Goal: Task Accomplishment & Management: Use online tool/utility

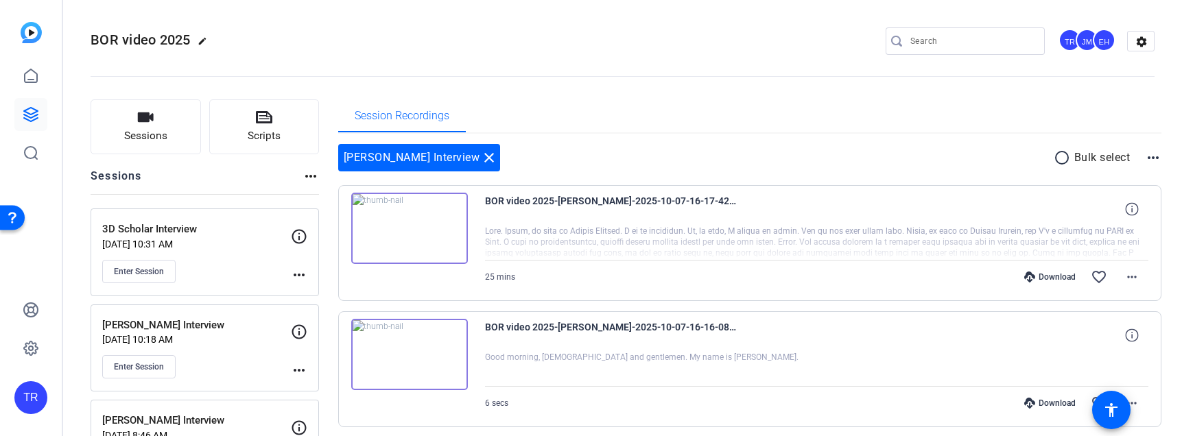
scroll to position [214, 0]
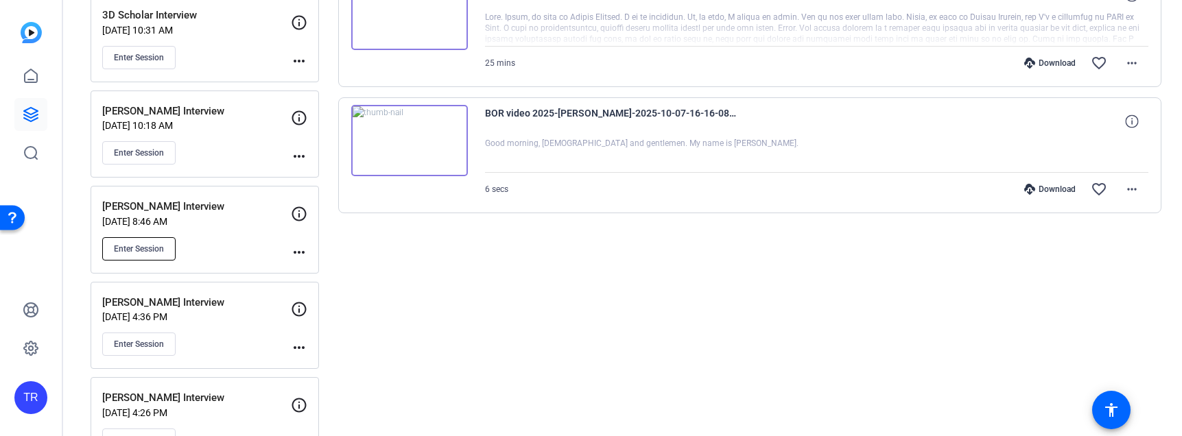
click at [149, 250] on span "Enter Session" at bounding box center [139, 249] width 50 height 11
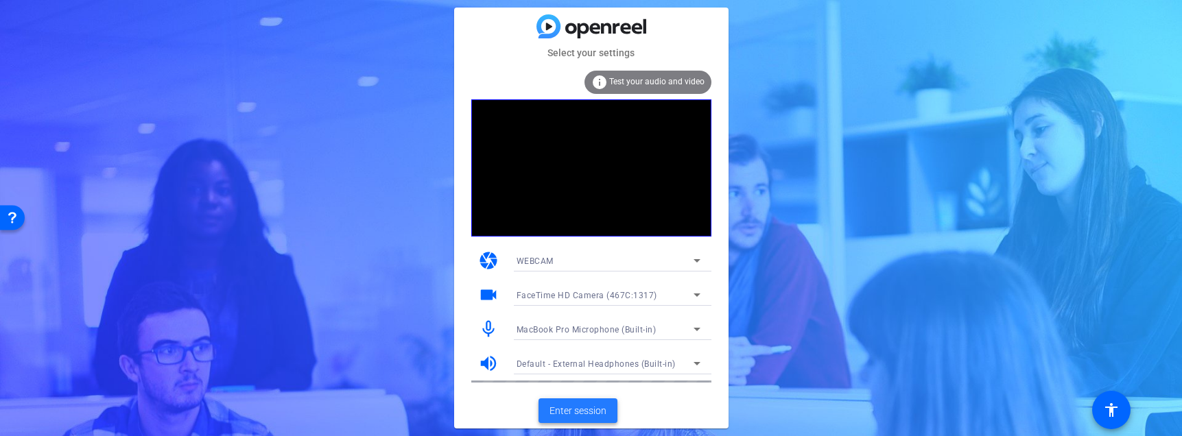
click at [597, 416] on span "Enter session" at bounding box center [577, 411] width 57 height 14
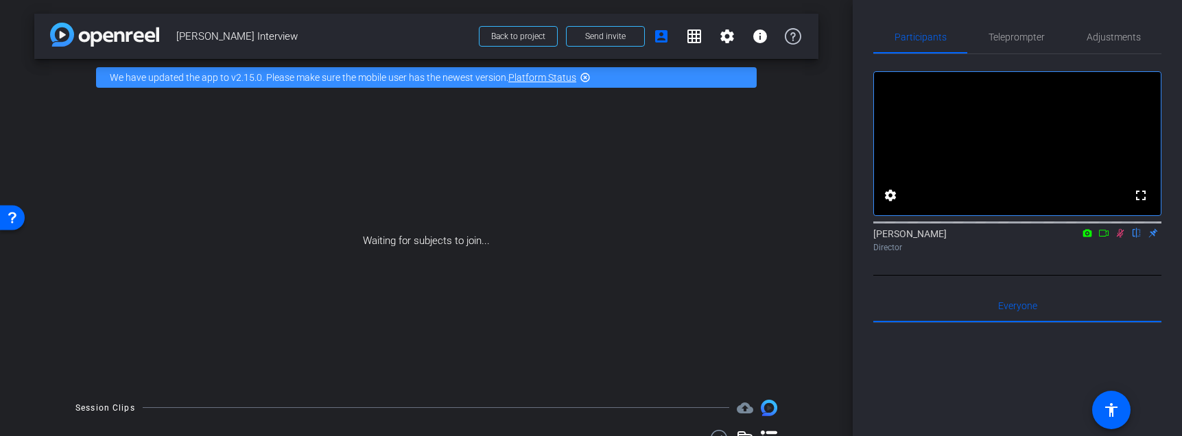
click at [1082, 238] on icon at bounding box center [1087, 233] width 11 height 10
click at [1089, 252] on div at bounding box center [591, 218] width 1182 height 436
click at [1089, 237] on icon at bounding box center [1087, 233] width 9 height 8
click at [1104, 250] on div at bounding box center [591, 218] width 1182 height 436
click at [1104, 238] on icon at bounding box center [1103, 233] width 11 height 10
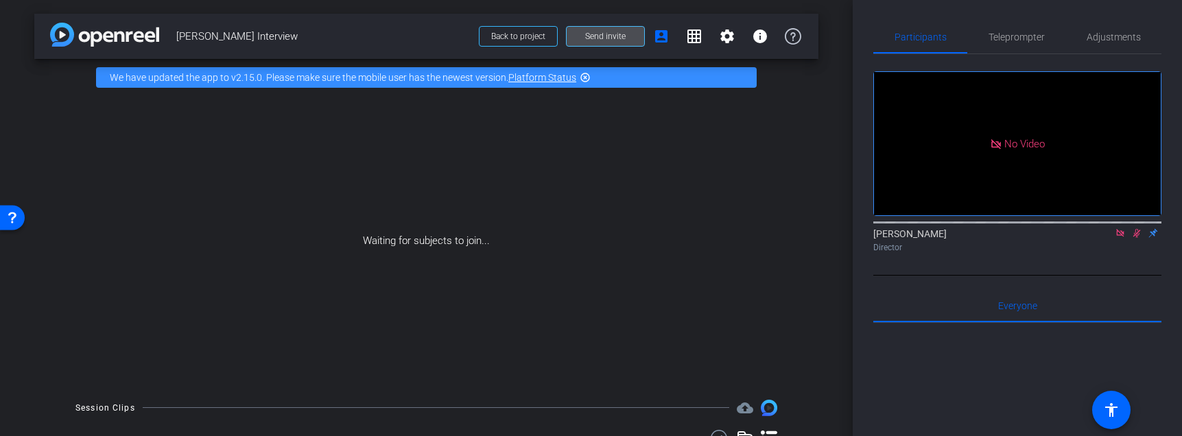
click at [617, 32] on span "Send invite" at bounding box center [605, 36] width 40 height 11
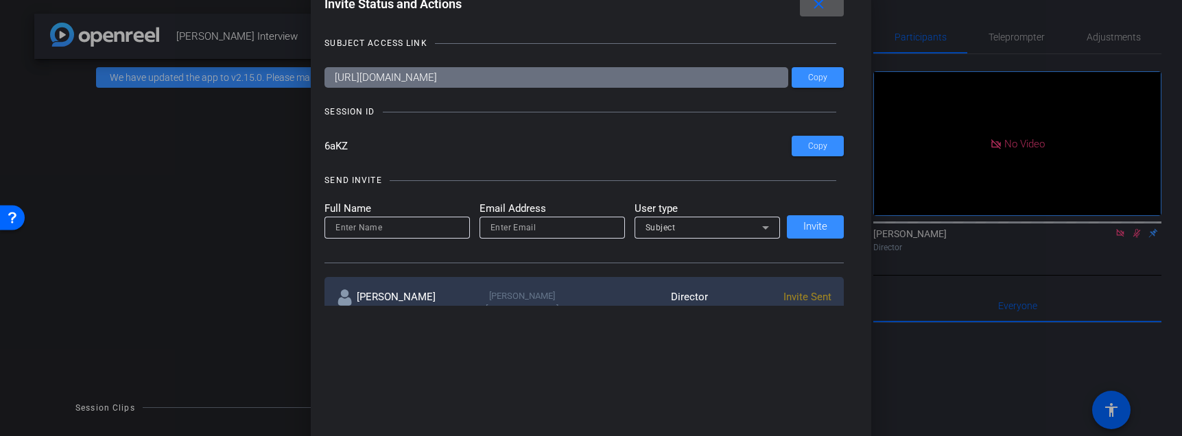
click at [820, 11] on mat-icon "close" at bounding box center [818, 4] width 17 height 17
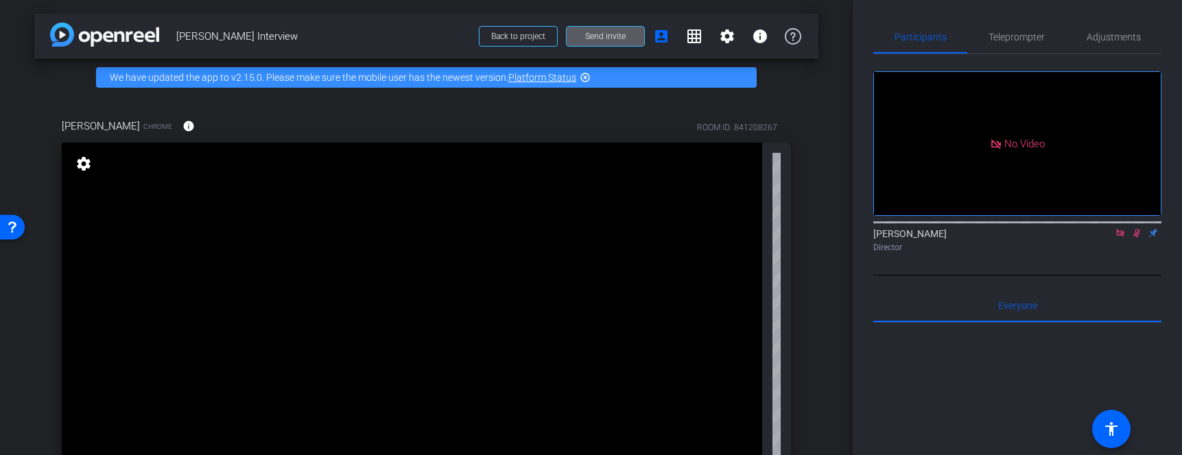
click at [1121, 237] on icon at bounding box center [1120, 233] width 8 height 8
click at [1131, 239] on mat-icon "flip" at bounding box center [1136, 232] width 16 height 12
click at [1122, 238] on icon at bounding box center [1120, 233] width 11 height 10
click at [1131, 239] on mat-icon "flip" at bounding box center [1136, 232] width 16 height 12
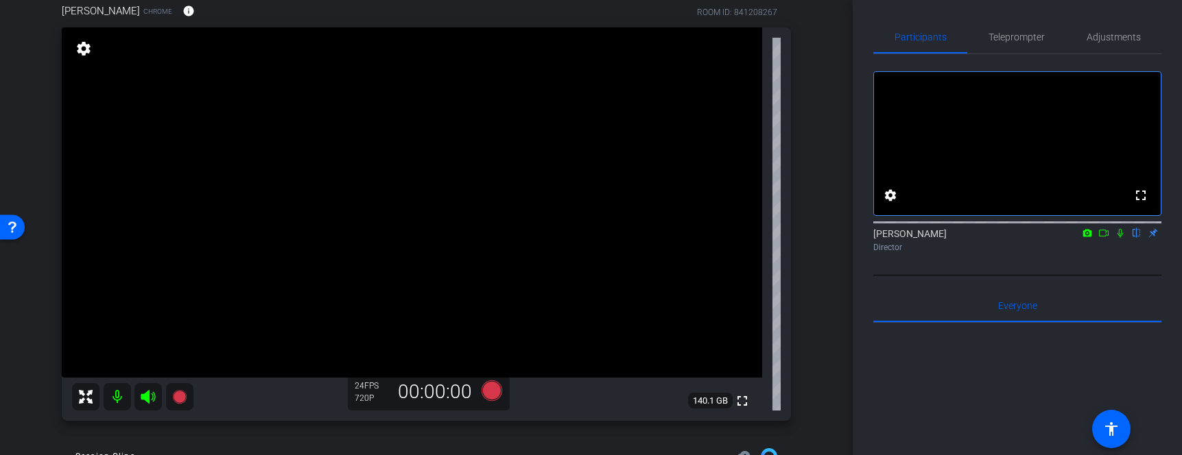
scroll to position [115, 0]
click at [81, 49] on mat-icon "settings" at bounding box center [83, 49] width 19 height 16
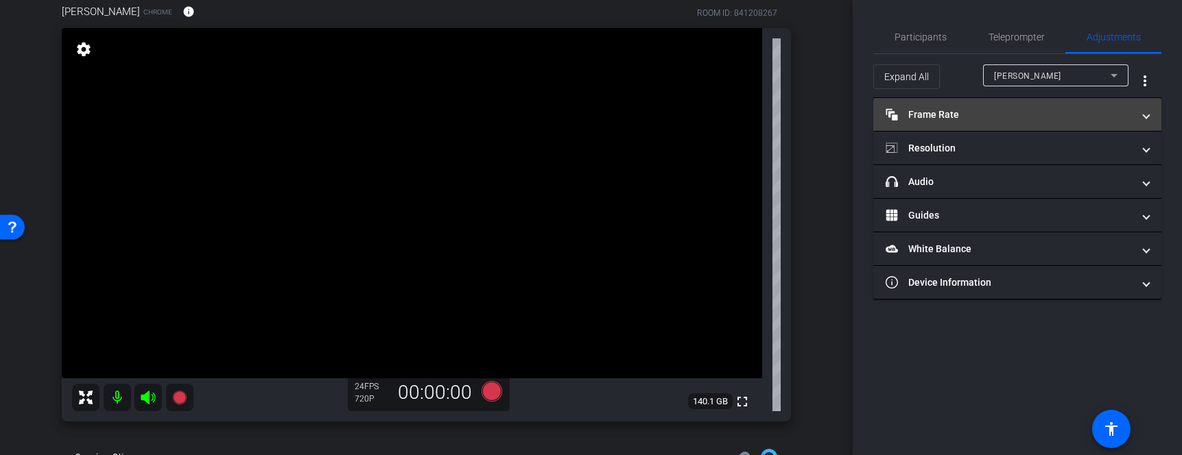
click at [1056, 117] on mat-panel-title "Frame Rate Frame Rate" at bounding box center [1009, 115] width 247 height 14
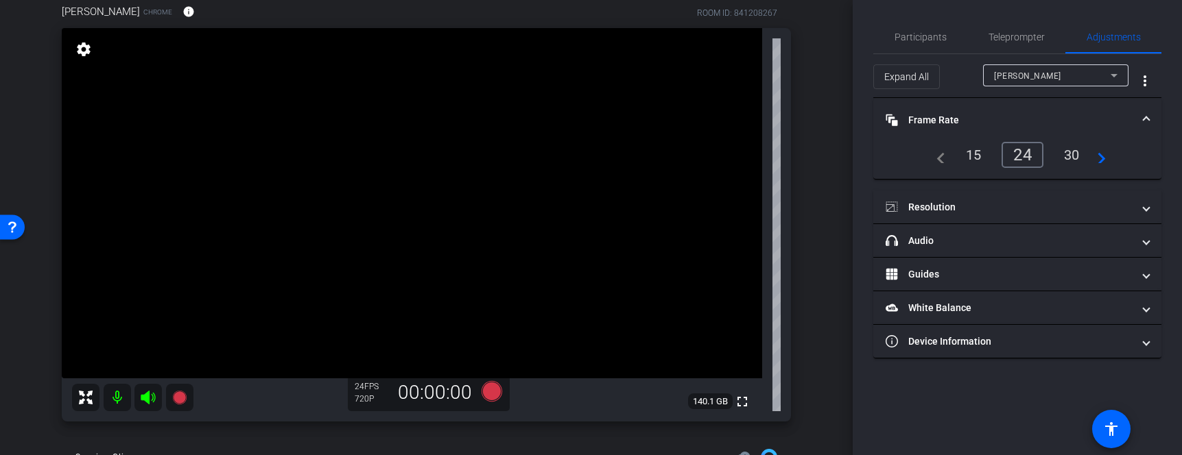
click at [1063, 163] on div "30" at bounding box center [1072, 154] width 36 height 23
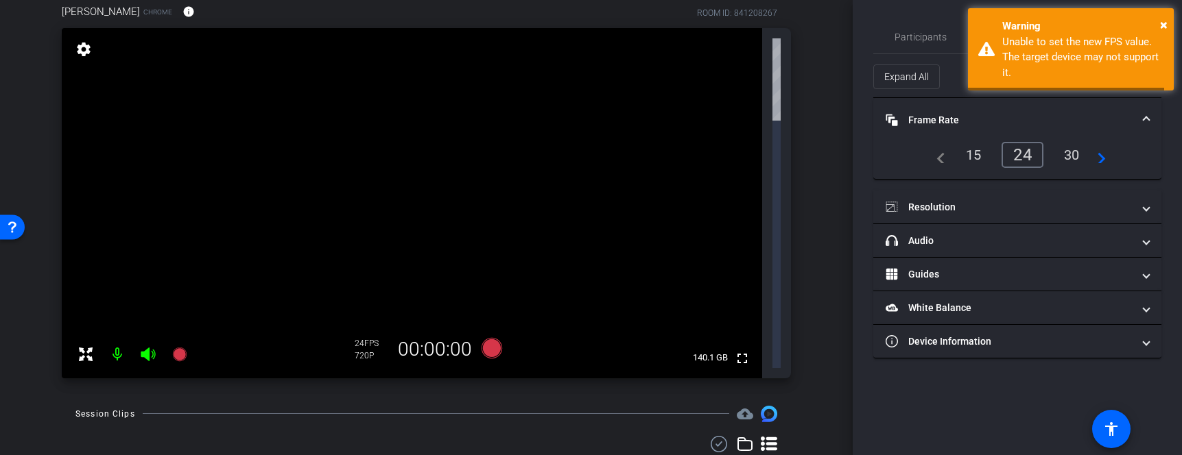
scroll to position [0, 0]
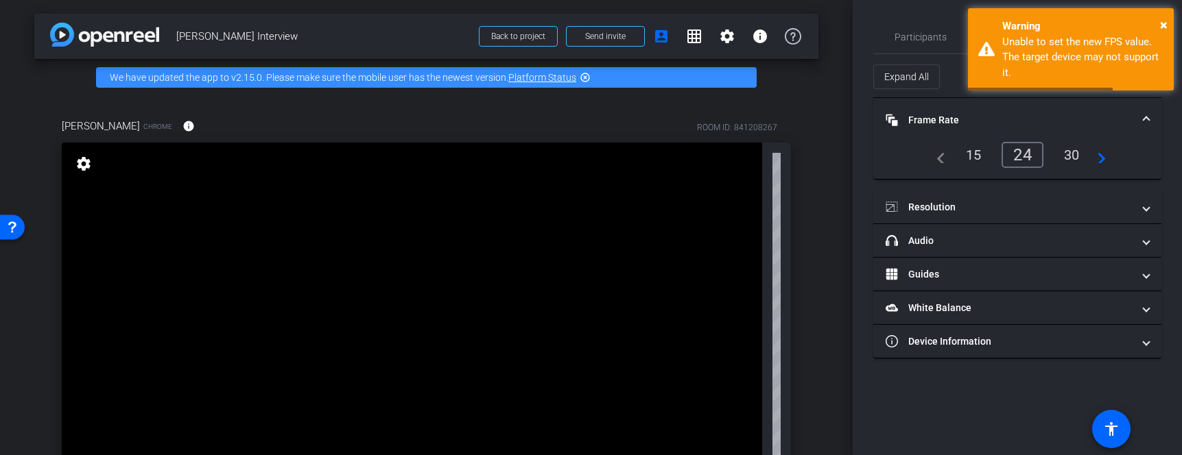
click at [1075, 154] on div "30" at bounding box center [1072, 154] width 36 height 23
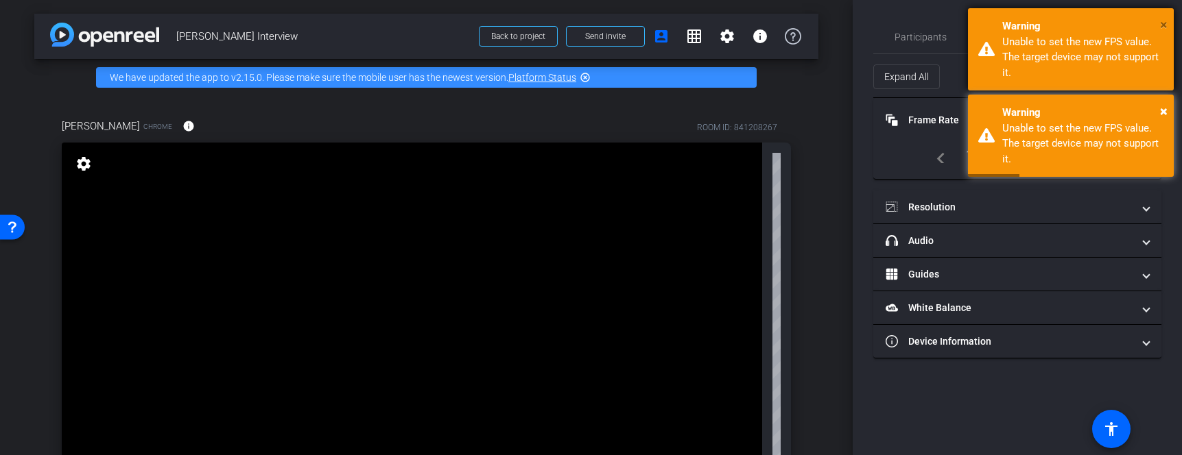
click at [1167, 22] on span "×" at bounding box center [1164, 24] width 8 height 16
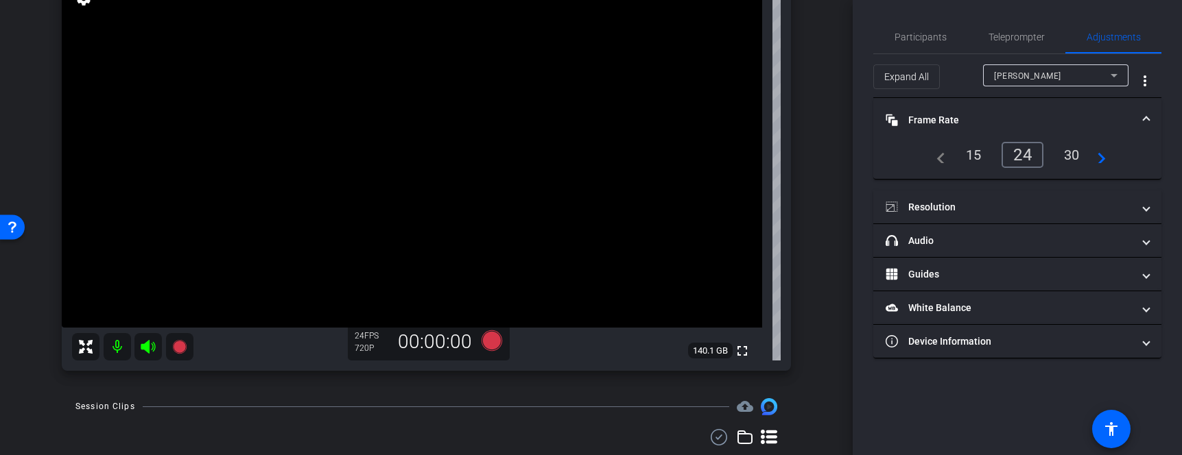
scroll to position [167, 0]
click at [928, 35] on span "Participants" at bounding box center [921, 37] width 52 height 10
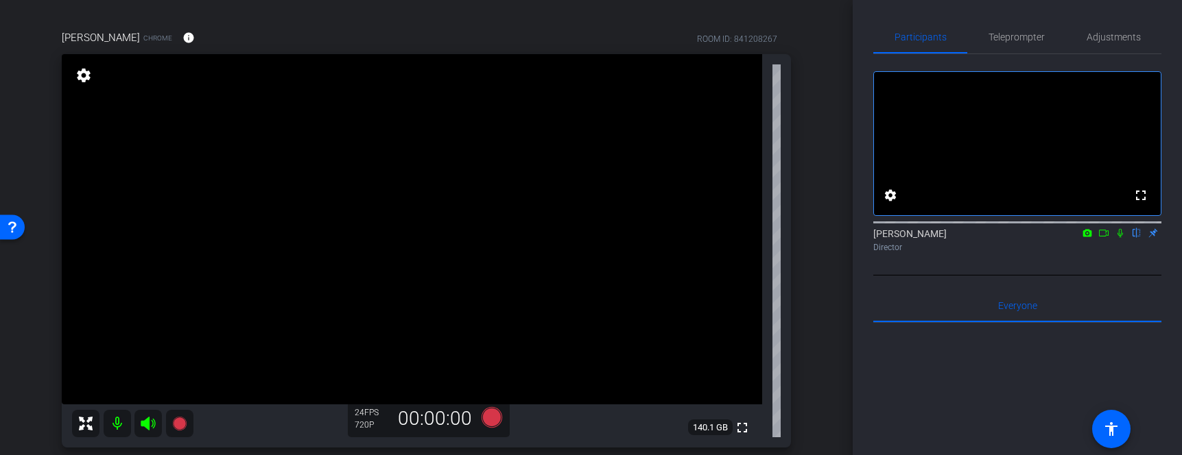
scroll to position [92, 0]
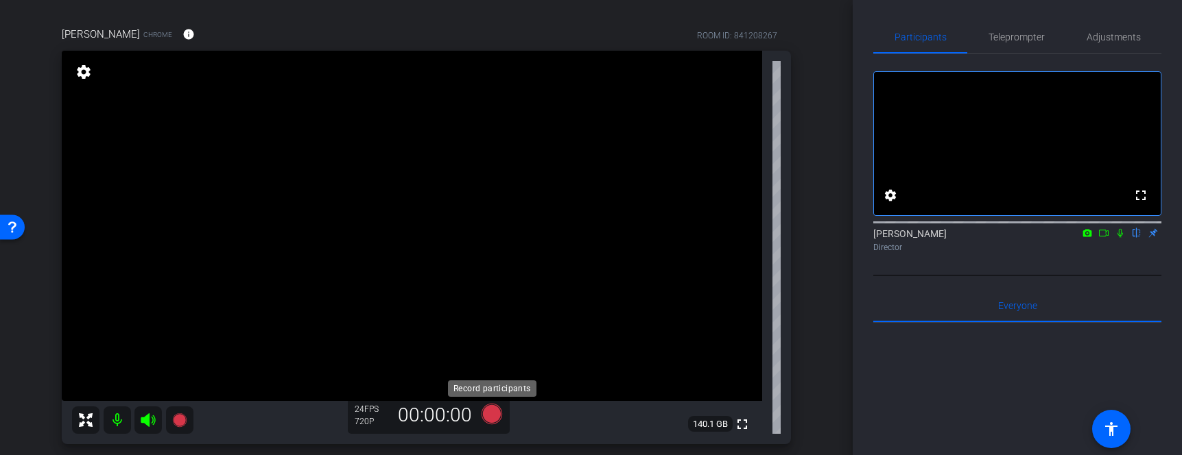
click at [490, 415] on icon at bounding box center [491, 414] width 21 height 21
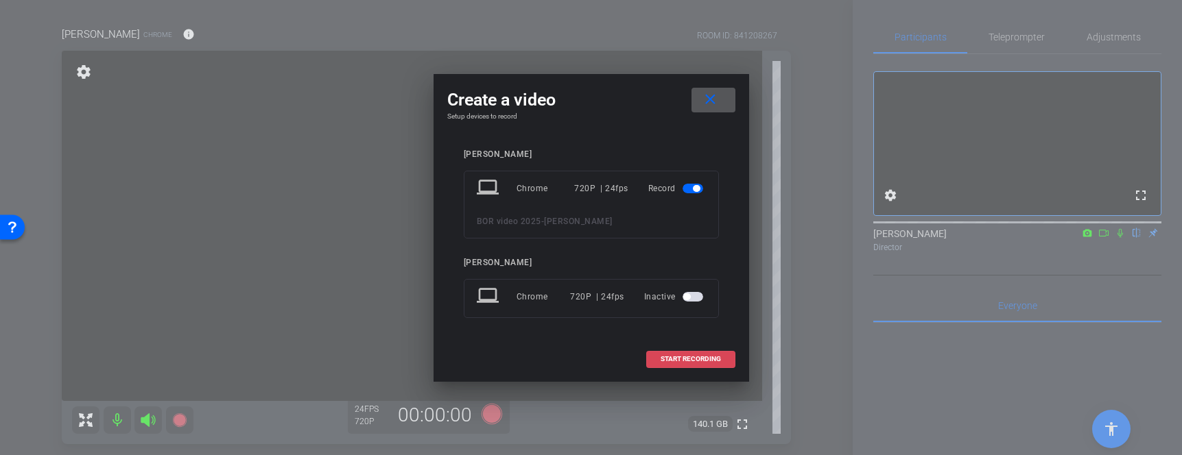
click at [714, 359] on span "START RECORDING" at bounding box center [691, 359] width 60 height 7
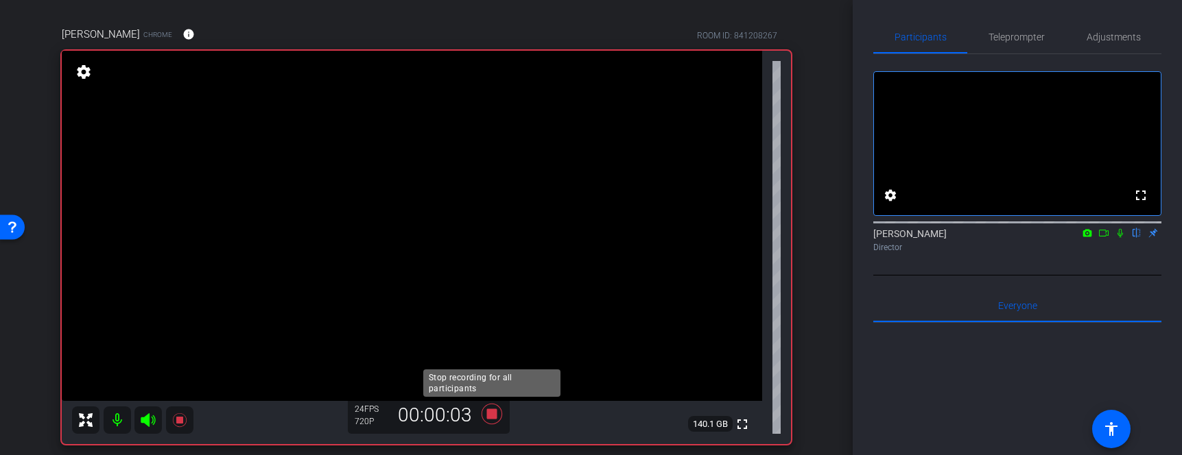
click at [493, 416] on icon at bounding box center [491, 414] width 21 height 21
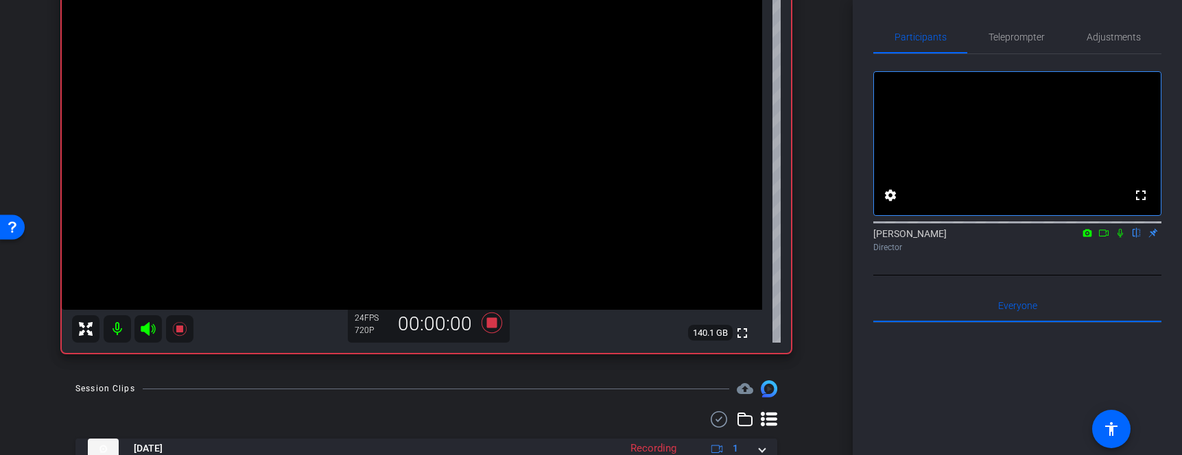
scroll to position [236, 0]
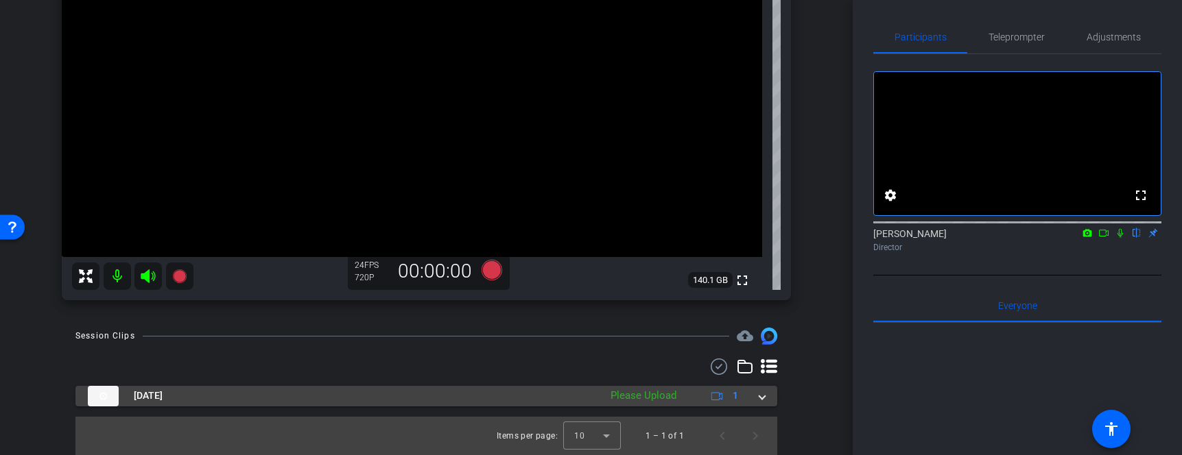
click at [767, 396] on mat-expansion-panel-header "[DATE] Please Upload 1" at bounding box center [426, 396] width 702 height 21
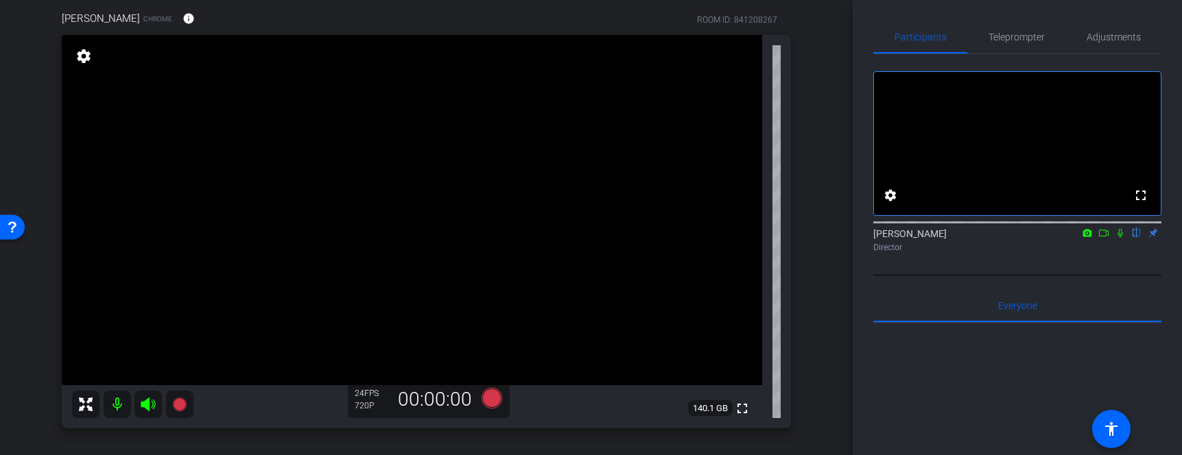
scroll to position [108, 0]
click at [490, 402] on icon at bounding box center [491, 398] width 21 height 21
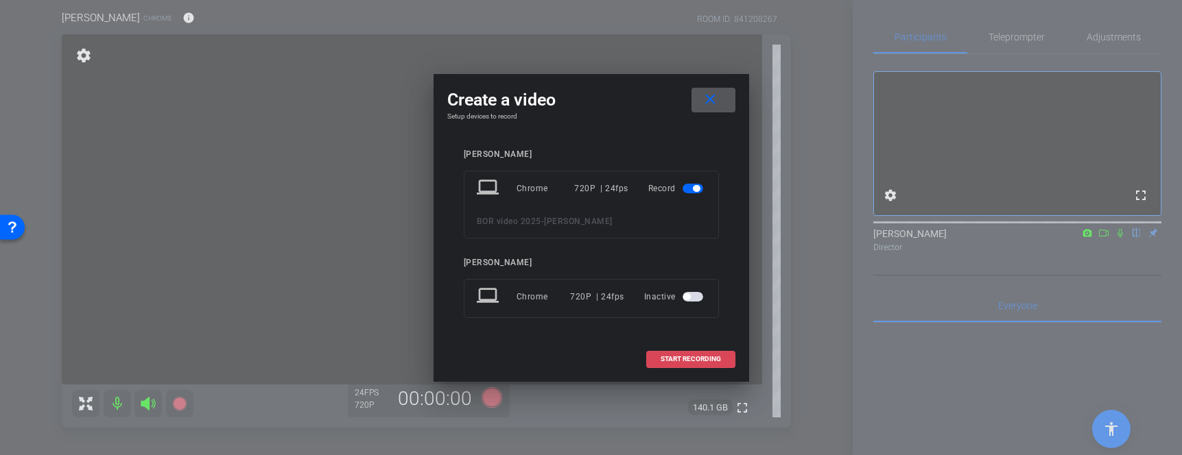
click at [706, 355] on span at bounding box center [691, 359] width 88 height 33
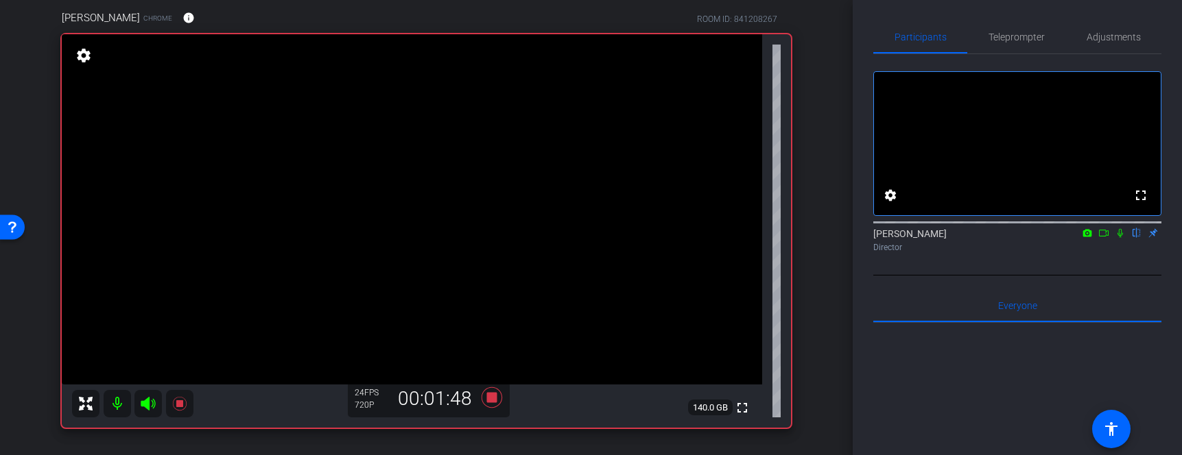
click at [1122, 238] on icon at bounding box center [1120, 233] width 11 height 10
click at [1122, 238] on icon at bounding box center [1121, 233] width 8 height 9
click at [1124, 238] on icon at bounding box center [1120, 233] width 11 height 10
click at [1120, 238] on icon at bounding box center [1121, 233] width 8 height 9
click at [1120, 238] on icon at bounding box center [1119, 233] width 5 height 9
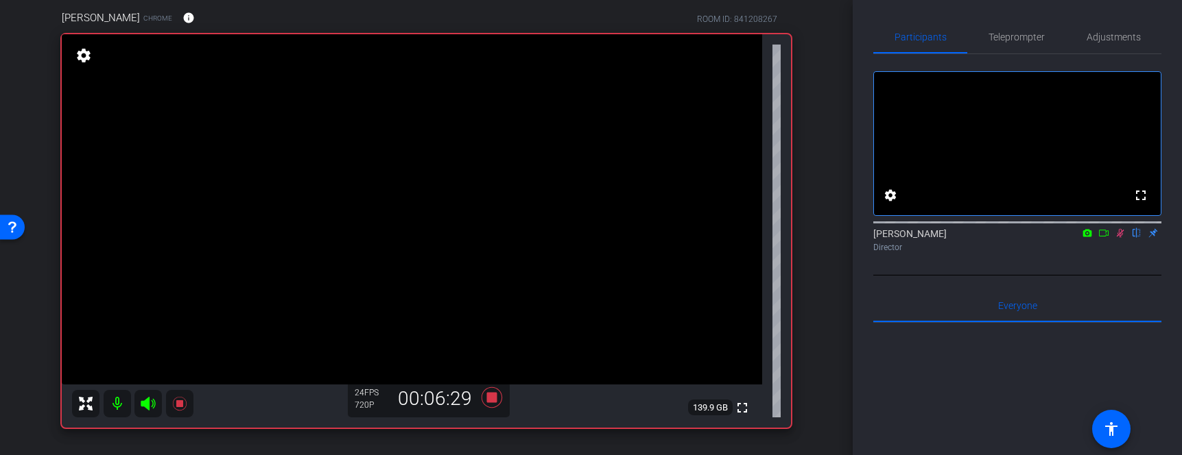
click at [1122, 238] on icon at bounding box center [1121, 233] width 8 height 9
click at [1122, 238] on icon at bounding box center [1119, 233] width 5 height 9
click at [1118, 238] on icon at bounding box center [1120, 233] width 11 height 10
click at [1119, 238] on icon at bounding box center [1119, 233] width 5 height 9
click at [1116, 238] on icon at bounding box center [1120, 233] width 11 height 10
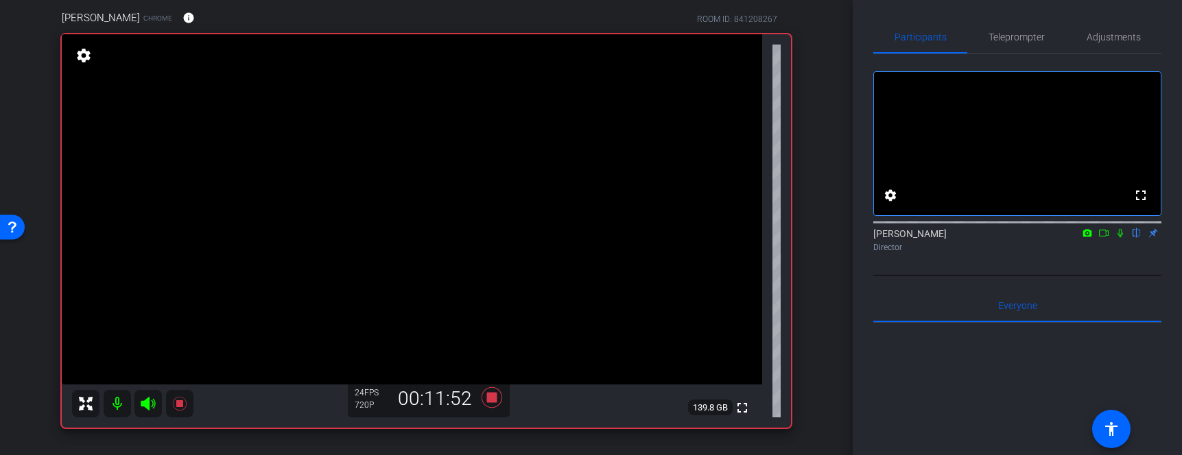
click at [1120, 238] on icon at bounding box center [1120, 233] width 11 height 10
click at [1116, 238] on icon at bounding box center [1120, 233] width 11 height 10
click at [1120, 238] on icon at bounding box center [1120, 233] width 11 height 10
click at [1122, 238] on icon at bounding box center [1120, 233] width 11 height 10
click at [1120, 238] on icon at bounding box center [1120, 233] width 11 height 10
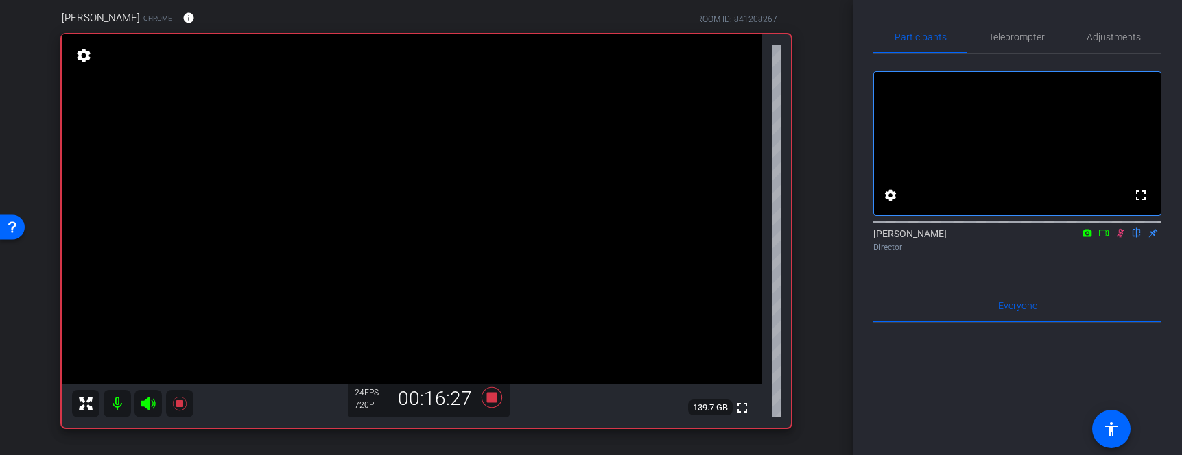
click at [1122, 238] on icon at bounding box center [1120, 233] width 11 height 10
click at [1120, 254] on div "[PERSON_NAME] flip Director" at bounding box center [1017, 240] width 288 height 27
click at [1120, 238] on icon at bounding box center [1120, 233] width 11 height 10
click at [1120, 238] on icon at bounding box center [1121, 233] width 8 height 9
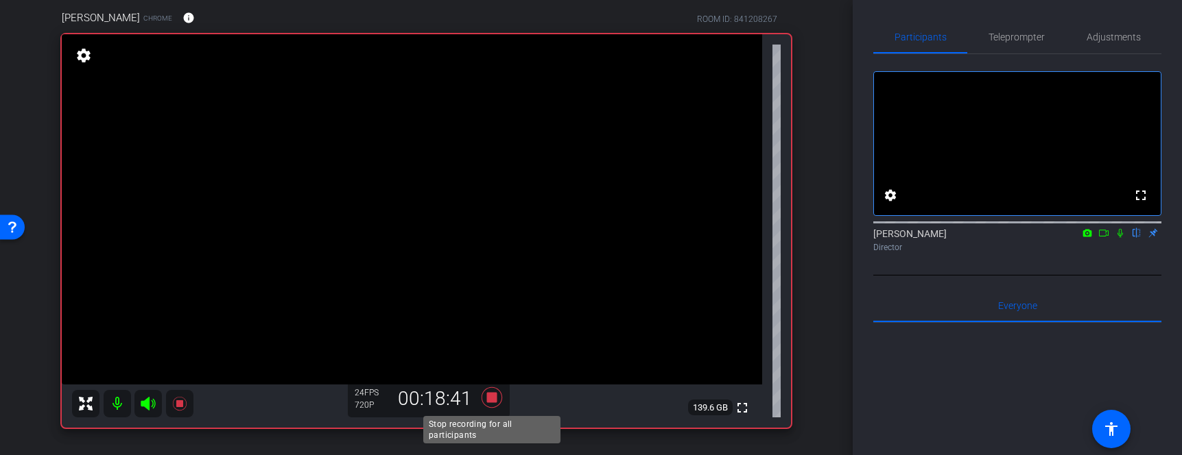
click at [493, 396] on icon at bounding box center [491, 398] width 21 height 21
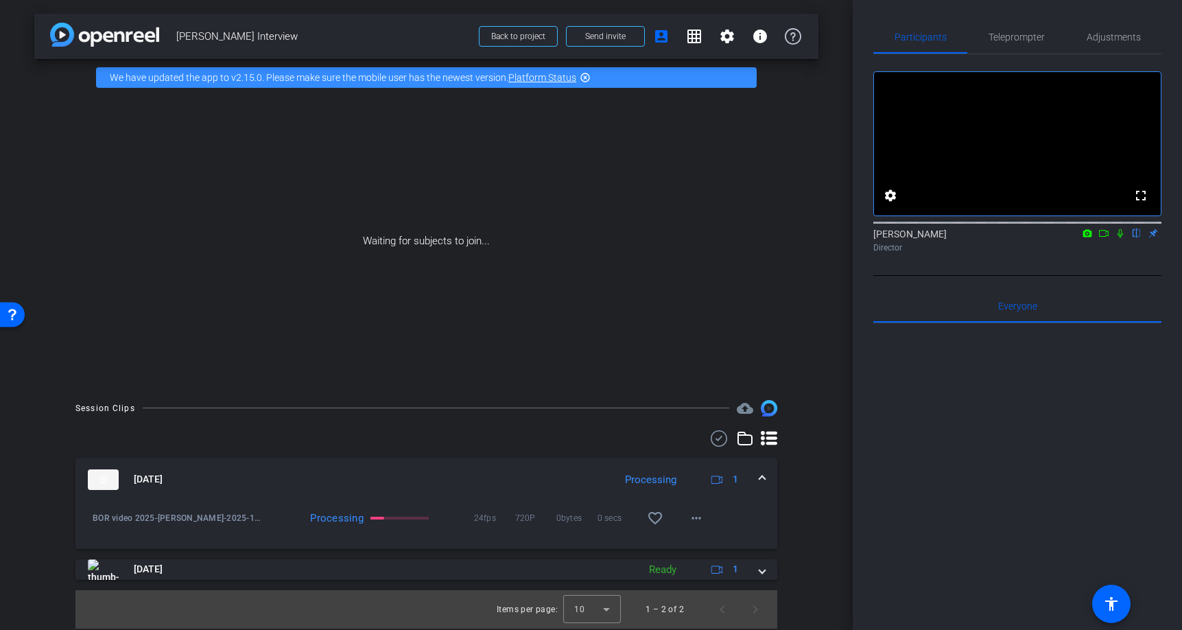
scroll to position [0, 0]
click at [1124, 238] on icon at bounding box center [1120, 233] width 11 height 10
click at [1109, 238] on icon at bounding box center [1103, 233] width 11 height 10
click at [694, 436] on mat-icon "more_horiz" at bounding box center [696, 518] width 16 height 16
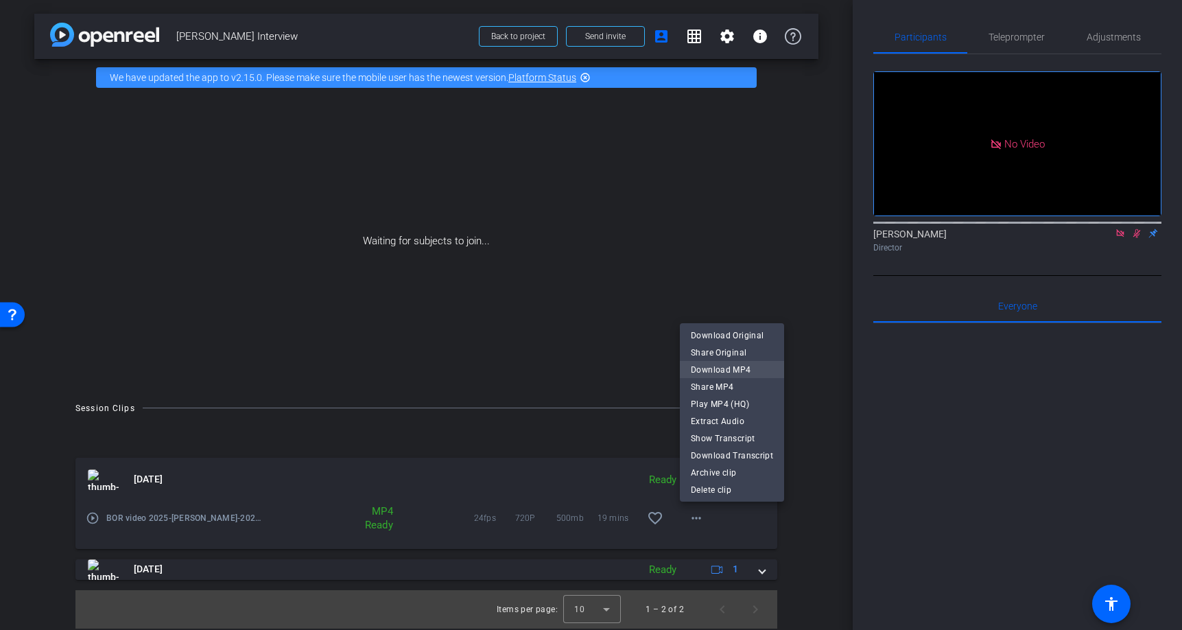
click at [727, 368] on span "Download MP4" at bounding box center [732, 370] width 82 height 16
